Goal: Task Accomplishment & Management: Complete application form

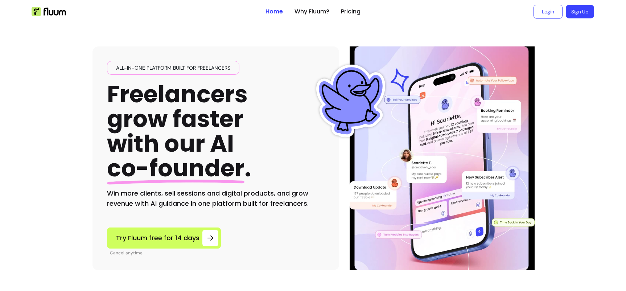
click at [579, 15] on link "Sign Up" at bounding box center [580, 11] width 28 height 13
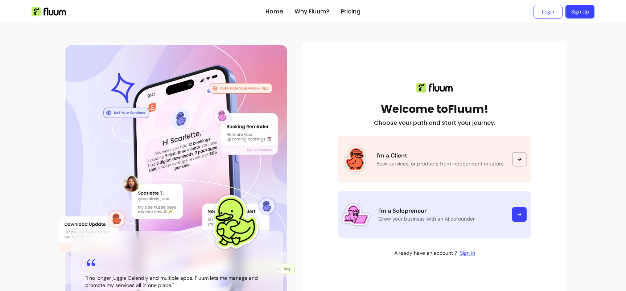
click at [460, 201] on link "I'm a Solopreneur Grow your business with an AI cofounder" at bounding box center [434, 214] width 193 height 46
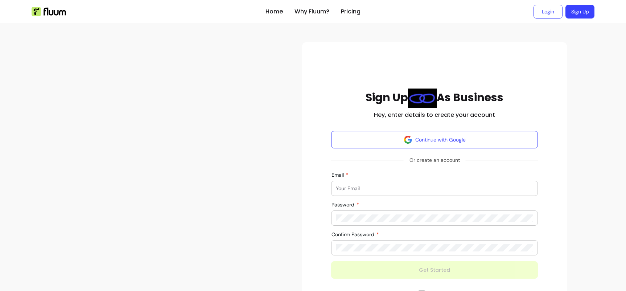
click at [436, 183] on div at bounding box center [434, 188] width 197 height 15
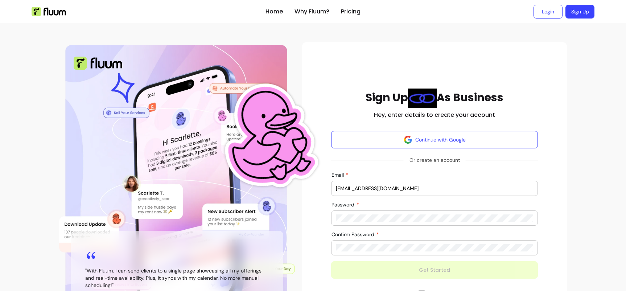
click at [391, 189] on input "[EMAIL_ADDRESS][DOMAIN_NAME]" at bounding box center [434, 188] width 197 height 7
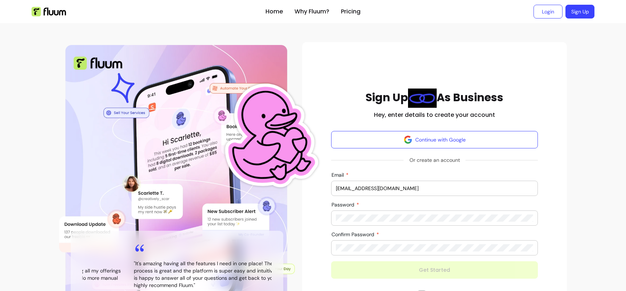
click at [391, 189] on input "[EMAIL_ADDRESS][DOMAIN_NAME]" at bounding box center [434, 188] width 197 height 7
type input "[EMAIL_ADDRESS][DOMAIN_NAME]"
click at [389, 222] on div at bounding box center [434, 218] width 197 height 15
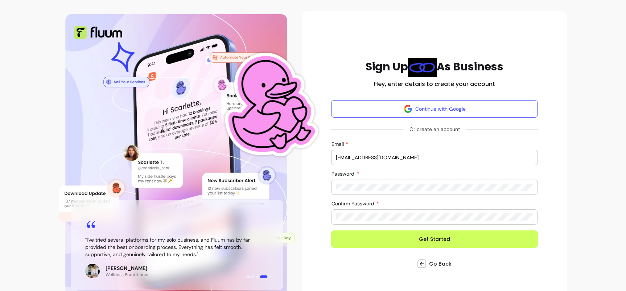
scroll to position [32, 0]
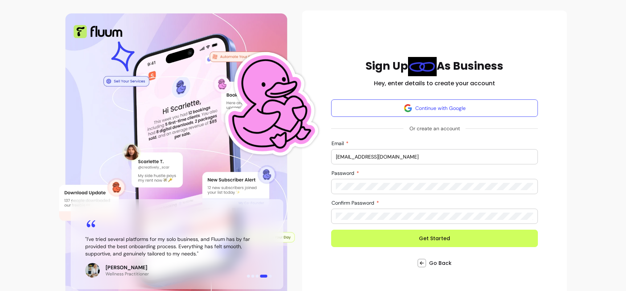
click at [384, 238] on button "Get Started" at bounding box center [434, 238] width 207 height 17
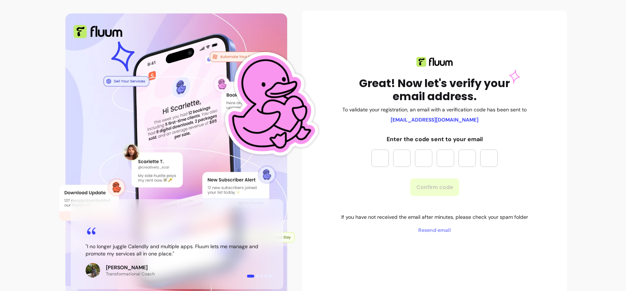
click at [376, 154] on input "Please enter OTP character 1" at bounding box center [379, 157] width 17 height 17
type input "*"
paste input "*"
type input "*"
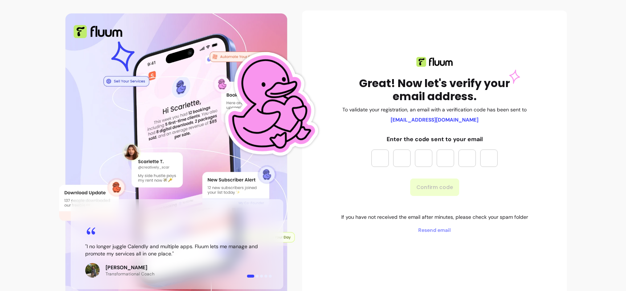
type input "*"
click at [427, 191] on button "Confirm code" at bounding box center [435, 187] width 48 height 17
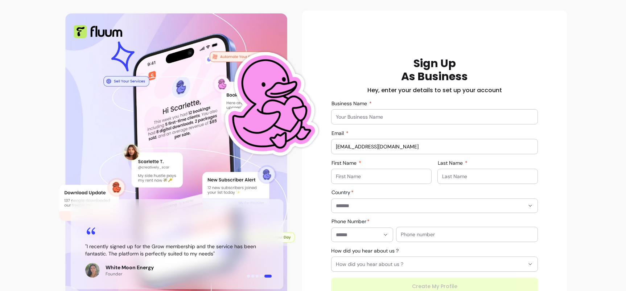
click at [396, 120] on input "Business Name" at bounding box center [434, 116] width 197 height 7
type input "Somatic Earth"
click at [403, 174] on input "First Name" at bounding box center [381, 176] width 91 height 7
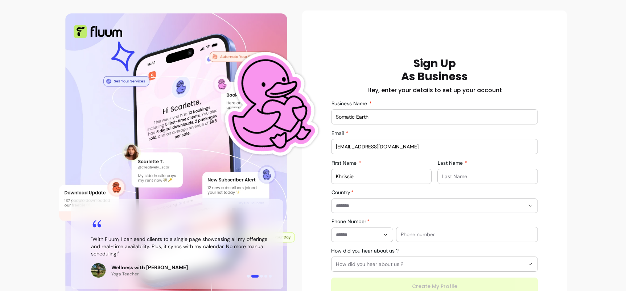
type input "Khrissie"
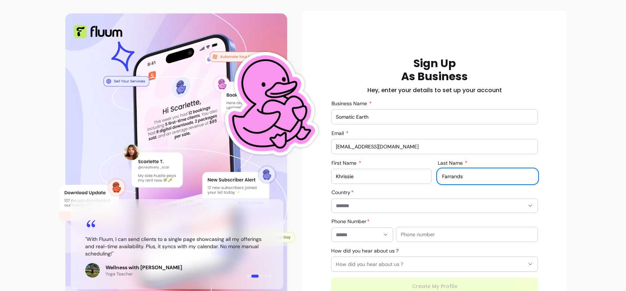
type input "Farrands"
click at [362, 208] on input "Country" at bounding box center [424, 205] width 177 height 7
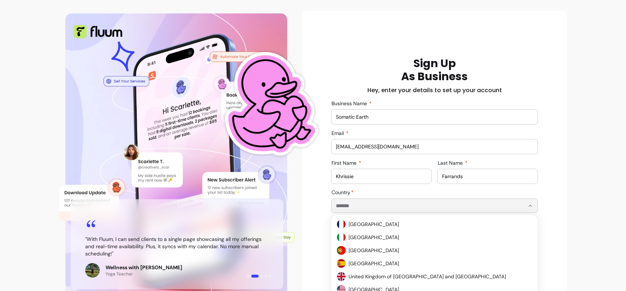
type input "**********"
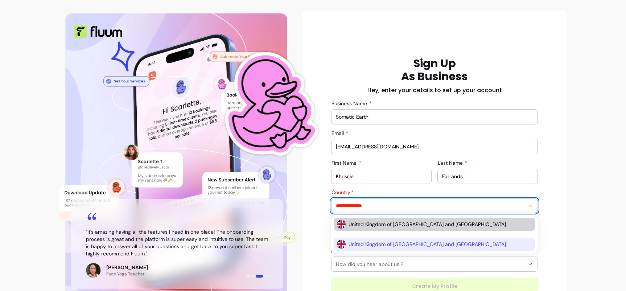
click at [379, 218] on li "United Kingdom of [GEOGRAPHIC_DATA] and [GEOGRAPHIC_DATA]" at bounding box center [434, 224] width 201 height 13
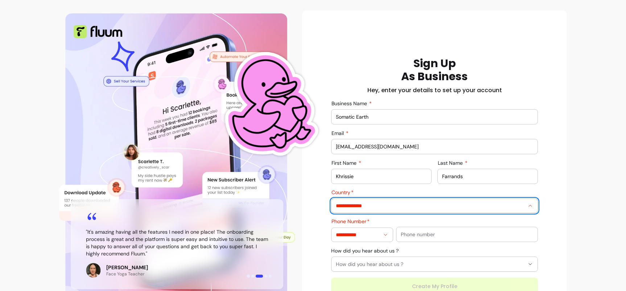
type input "**********"
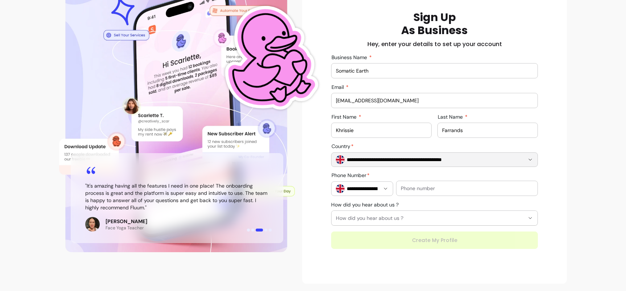
scroll to position [77, 0]
click at [420, 191] on input "text" at bounding box center [467, 188] width 132 height 7
type input "07837262909"
type input "**********"
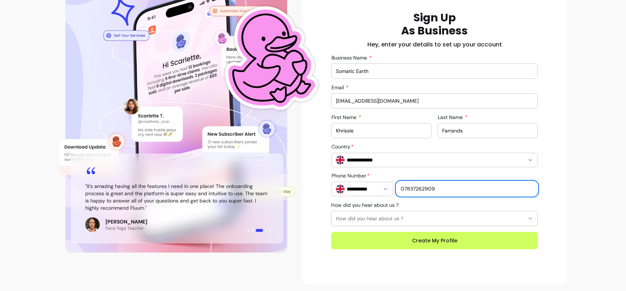
click at [422, 219] on span "How did you hear about us ?" at bounding box center [430, 218] width 189 height 7
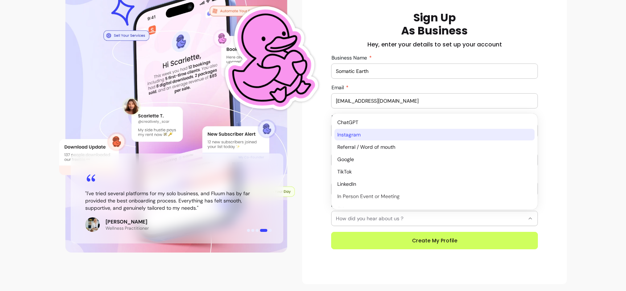
click at [373, 136] on span "Instagram" at bounding box center [430, 134] width 187 height 7
select select "*********"
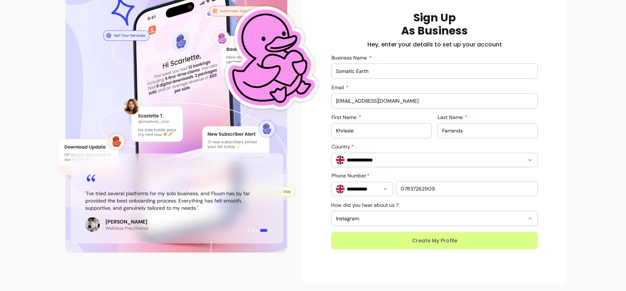
click at [436, 240] on button "Create My Profile" at bounding box center [434, 240] width 207 height 17
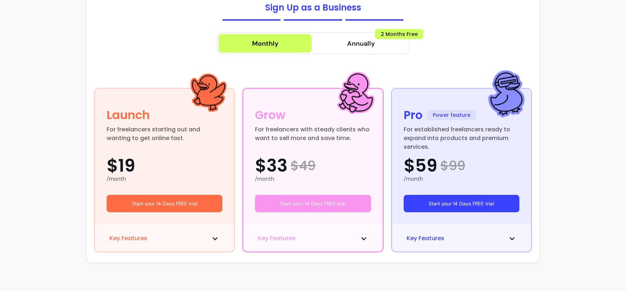
scroll to position [41, 0]
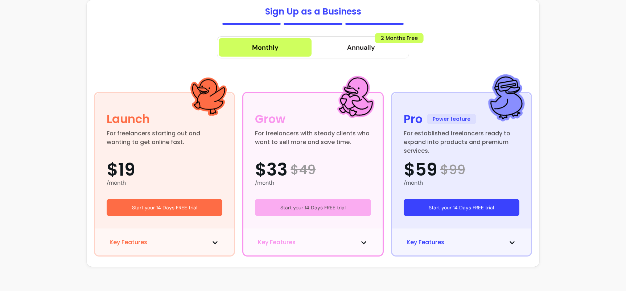
click at [347, 211] on button "Start your 14 Days FREE trial" at bounding box center [313, 207] width 116 height 17
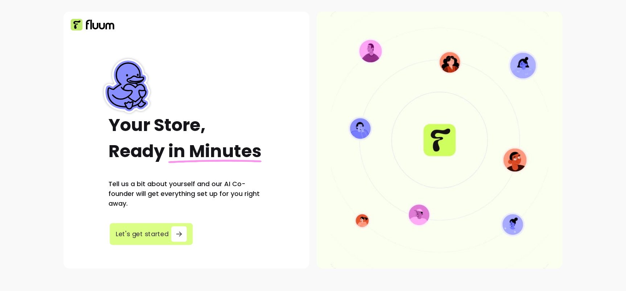
click at [161, 239] on span "Let's get started" at bounding box center [142, 234] width 53 height 10
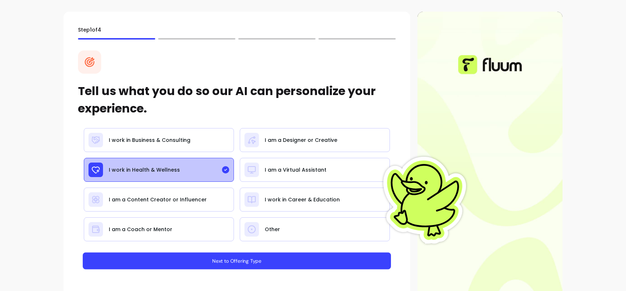
click at [195, 259] on button "Next to Offering Type" at bounding box center [237, 260] width 308 height 17
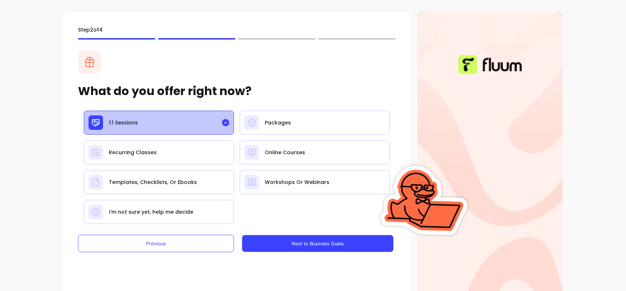
click at [272, 246] on button "Next to Business Goals" at bounding box center [317, 243] width 151 height 17
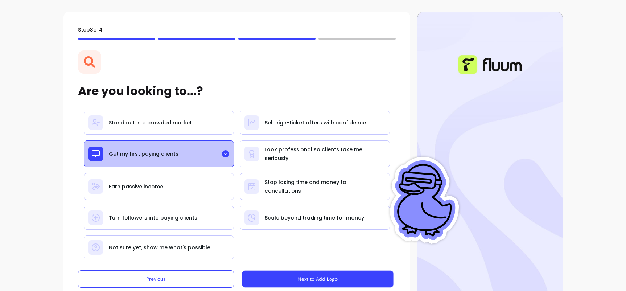
click at [288, 277] on button "Next to Add Logo" at bounding box center [317, 279] width 151 height 17
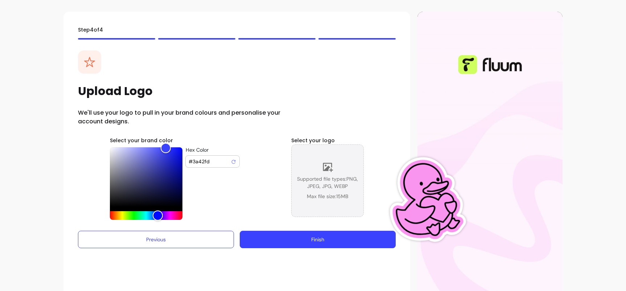
click at [313, 186] on span "Supported file types: PNG, JPEG, JPG, WEBP" at bounding box center [328, 182] width 72 height 15
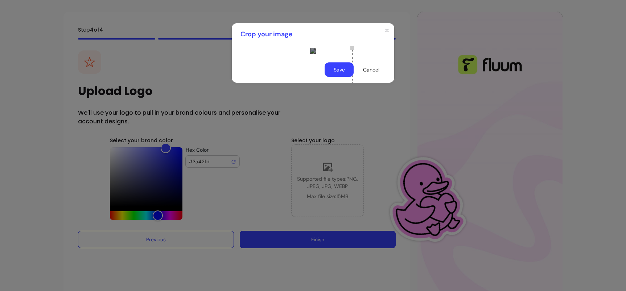
click at [237, 57] on div at bounding box center [313, 51] width 162 height 12
click at [360, 83] on section "Crop your image Save Cancel" at bounding box center [313, 52] width 162 height 59
click at [378, 77] on button "Cancel" at bounding box center [371, 69] width 29 height 15
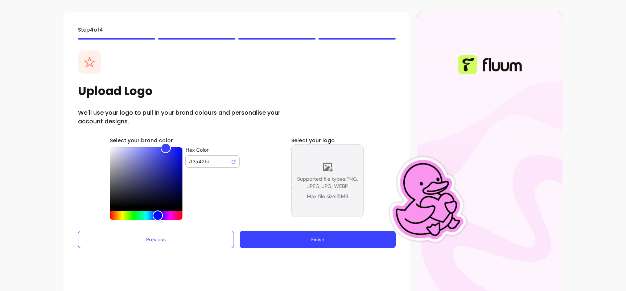
click at [326, 170] on icon at bounding box center [328, 167] width 10 height 9
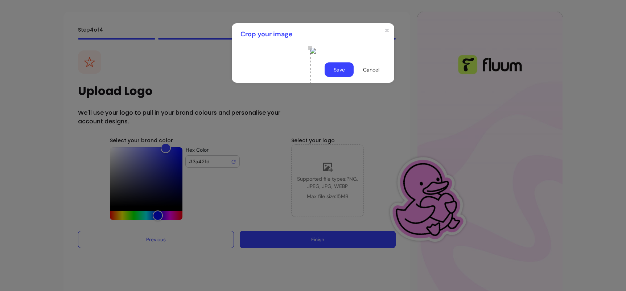
click at [343, 77] on button "Save" at bounding box center [339, 69] width 29 height 15
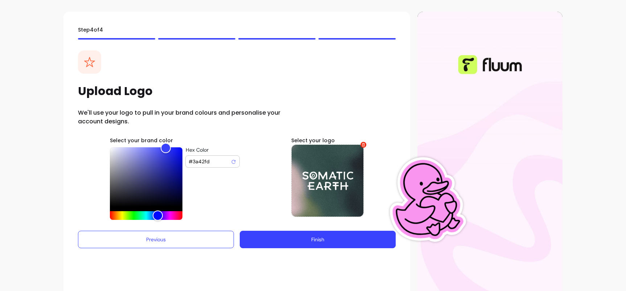
drag, startPoint x: 211, startPoint y: 161, endPoint x: 192, endPoint y: 161, distance: 19.2
click at [192, 161] on input "#3a42fd" at bounding box center [210, 161] width 42 height 7
paste input "Hex Color"
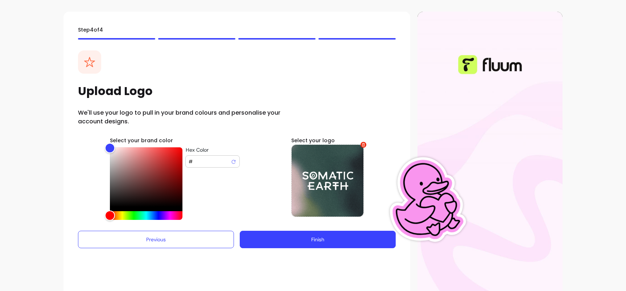
type input "#"
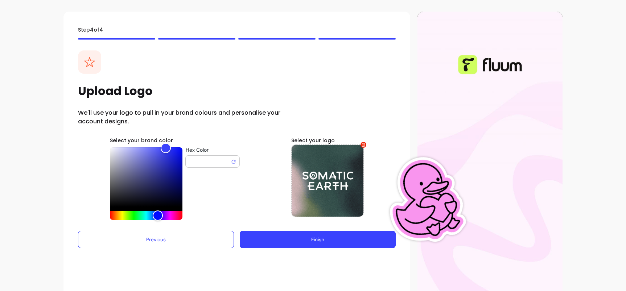
paste input "Hex Color"
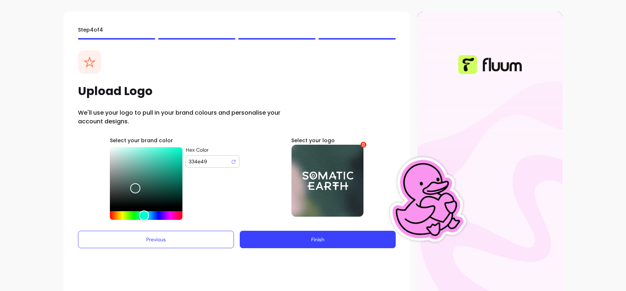
type input "334e49"
click at [213, 199] on div "Hex Color 334e49" at bounding box center [182, 183] width 145 height 73
click at [269, 239] on button "Finish" at bounding box center [318, 239] width 156 height 17
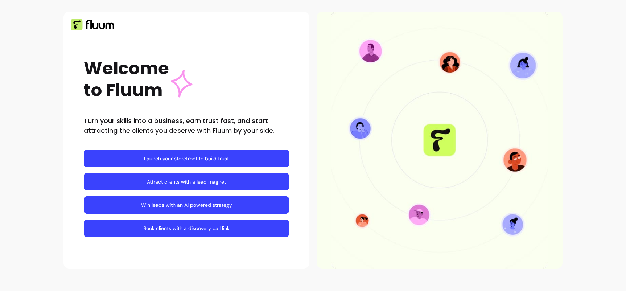
click at [234, 156] on link "Launch your storefront to build trust" at bounding box center [186, 158] width 205 height 17
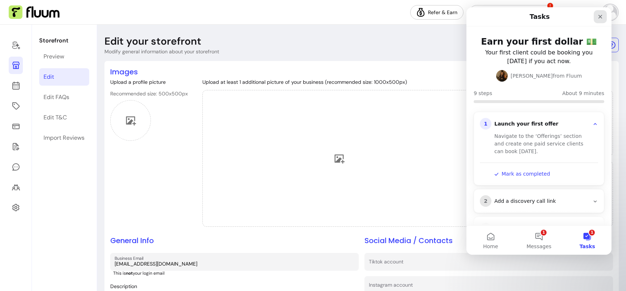
click at [597, 16] on icon "Close" at bounding box center [600, 17] width 6 height 6
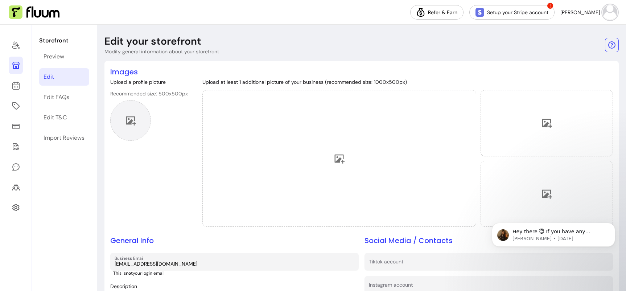
click at [126, 110] on div at bounding box center [130, 120] width 41 height 41
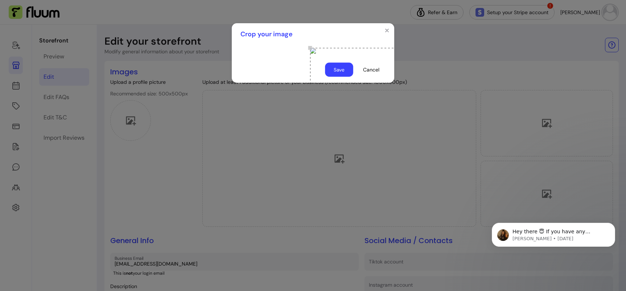
click at [342, 77] on button "Save" at bounding box center [339, 70] width 28 height 14
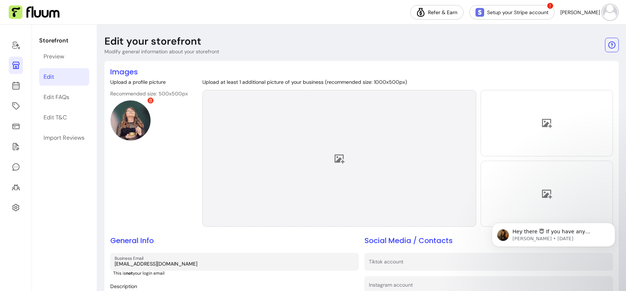
click at [342, 208] on div at bounding box center [339, 158] width 274 height 137
click at [349, 134] on div at bounding box center [339, 158] width 274 height 137
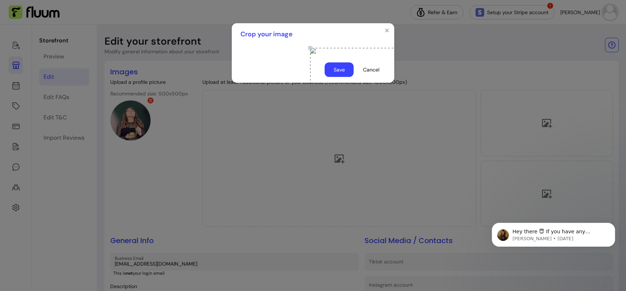
click at [338, 77] on button "Save" at bounding box center [339, 69] width 29 height 15
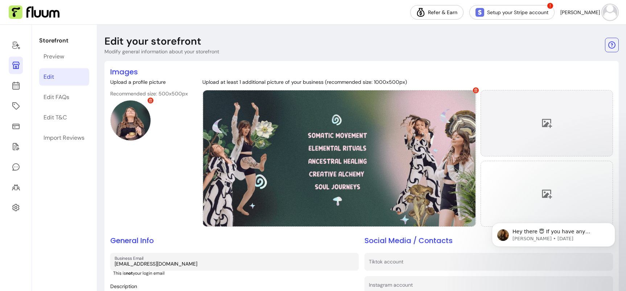
click at [525, 128] on div at bounding box center [547, 123] width 132 height 66
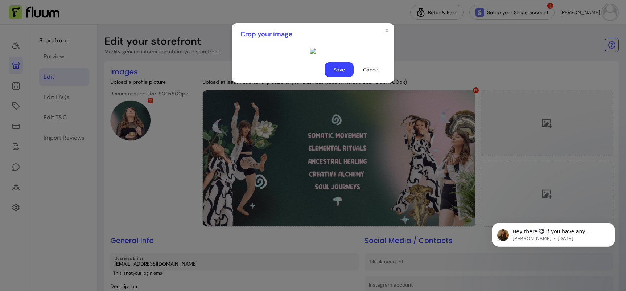
scroll to position [4, 0]
click at [349, 145] on div "Use the arrow keys to move the crop selection area" at bounding box center [382, 141] width 145 height 73
click at [345, 77] on button "Save" at bounding box center [339, 69] width 29 height 15
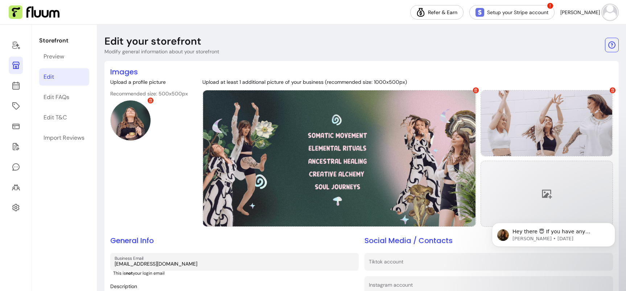
click at [518, 194] on div at bounding box center [547, 194] width 132 height 66
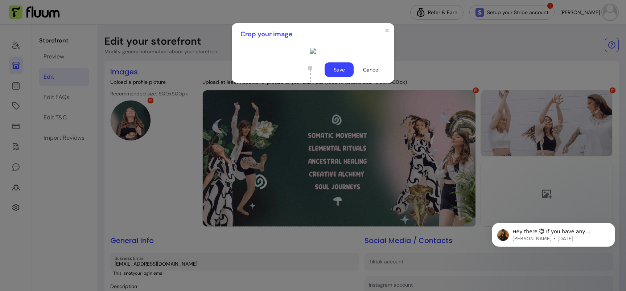
click at [346, 77] on button "Save" at bounding box center [339, 69] width 29 height 15
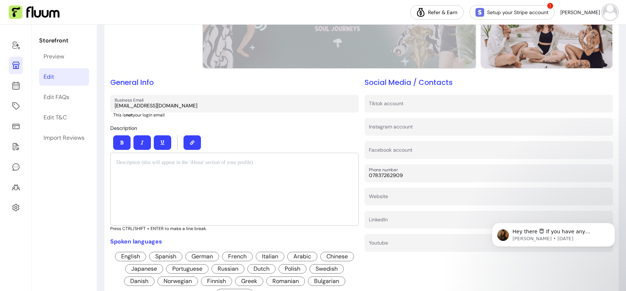
scroll to position [171, 0]
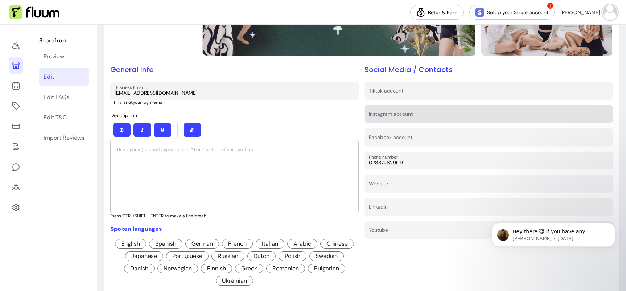
click at [399, 114] on div "Instagram account" at bounding box center [488, 113] width 248 height 17
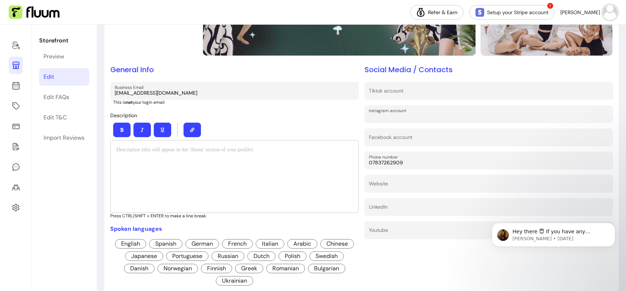
paste input "https://www.instagram.com/khrissiesomaticearth/"
type input "https://www.instagram.com/khrissiesomaticearth/"
click at [323, 121] on div at bounding box center [234, 130] width 248 height 20
